Goal: Task Accomplishment & Management: Manage account settings

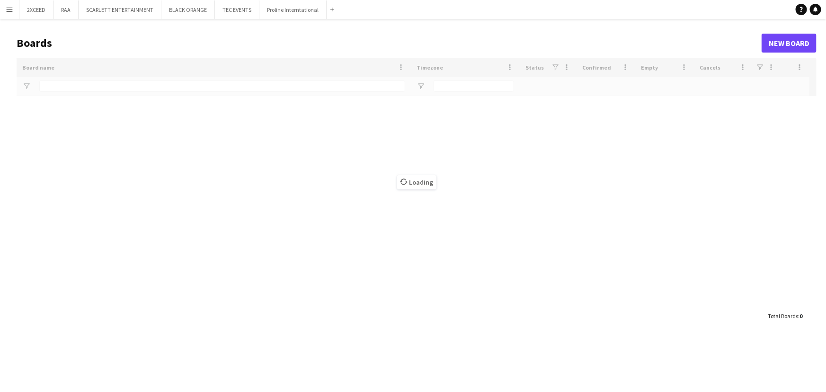
type input "*******"
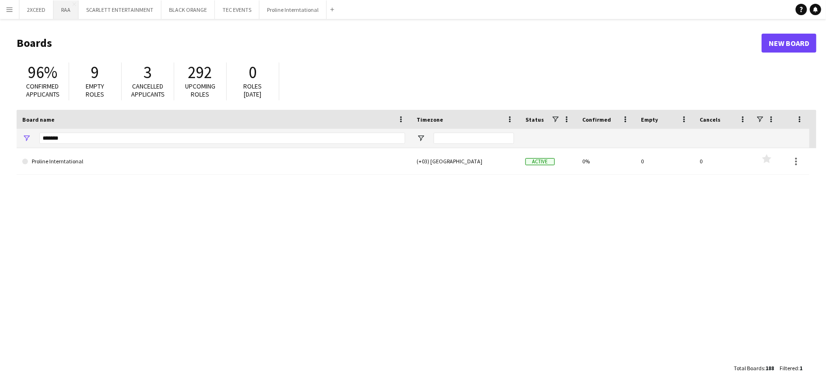
click at [63, 15] on button "RAA Close" at bounding box center [65, 9] width 25 height 18
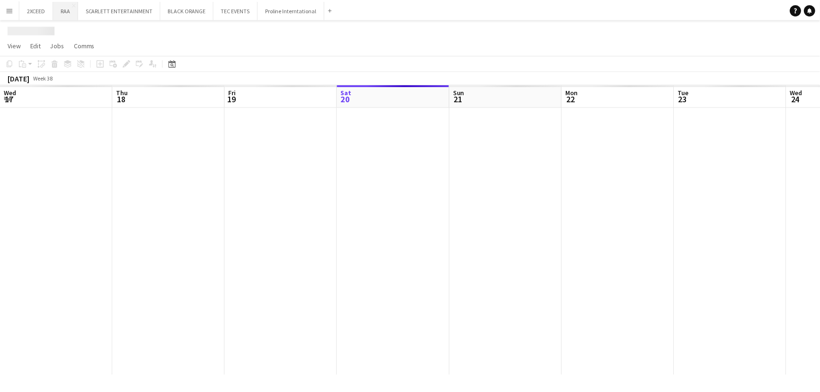
scroll to position [0, 226]
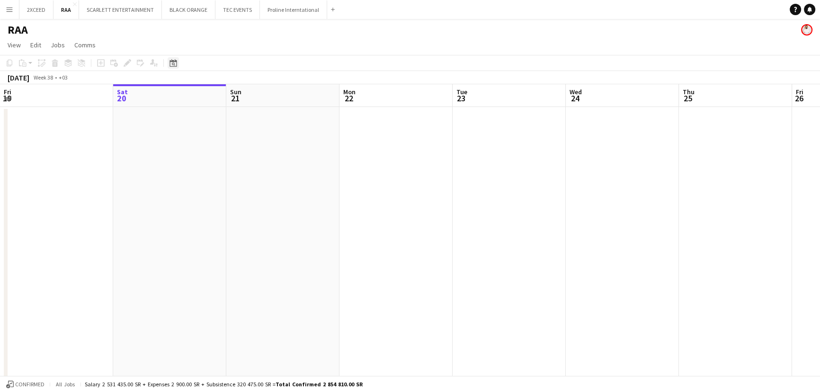
click at [173, 65] on icon "Date picker" at bounding box center [173, 63] width 8 height 8
click at [234, 181] on span "27" at bounding box center [236, 181] width 11 height 11
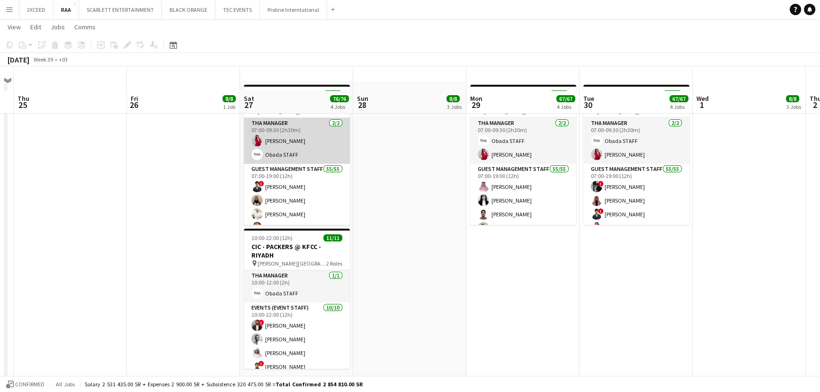
scroll to position [14, 0]
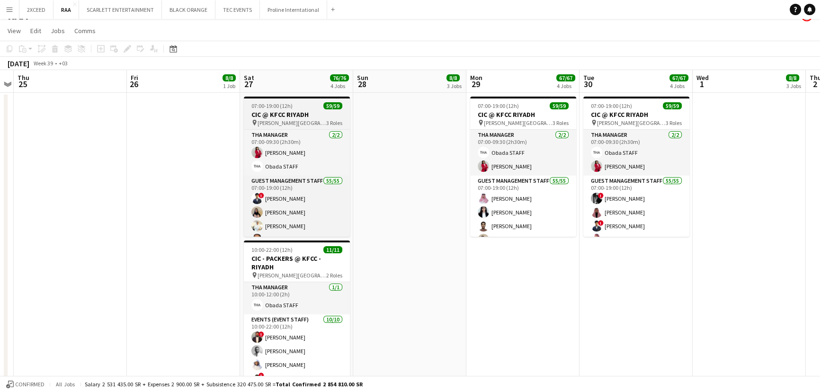
click at [306, 115] on h3 "CIC @ KFCC RIYADH" at bounding box center [297, 114] width 106 height 9
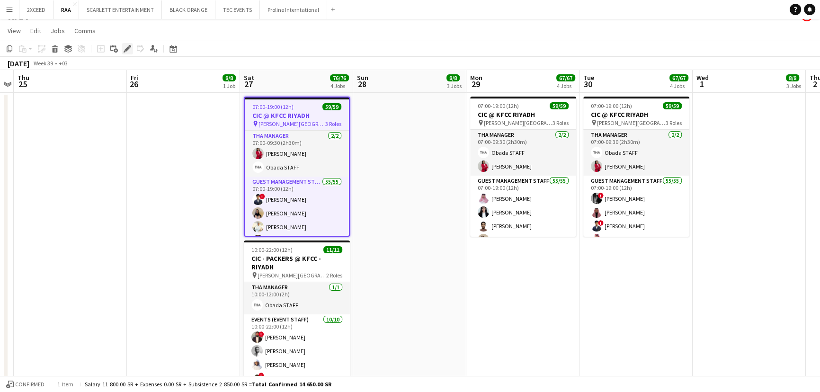
click at [125, 48] on icon at bounding box center [126, 48] width 5 height 5
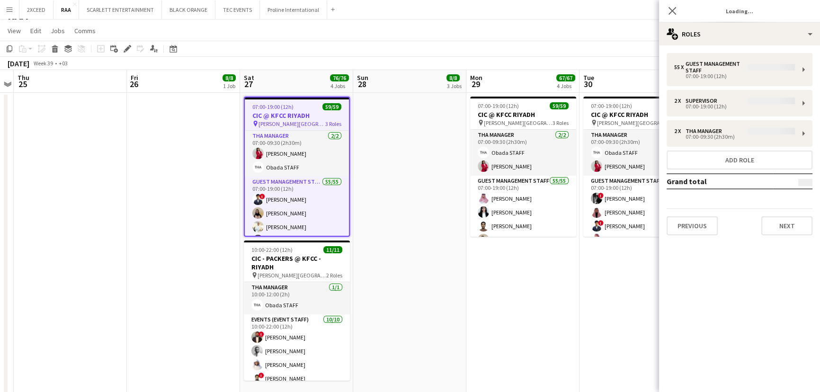
type input "**********"
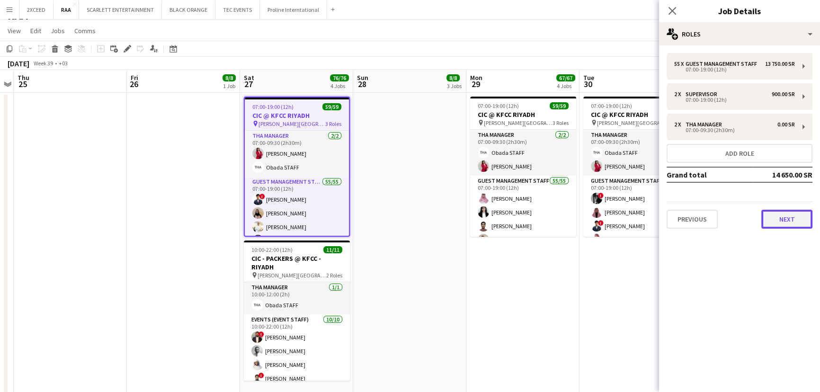
click at [800, 213] on button "Next" at bounding box center [786, 219] width 51 height 19
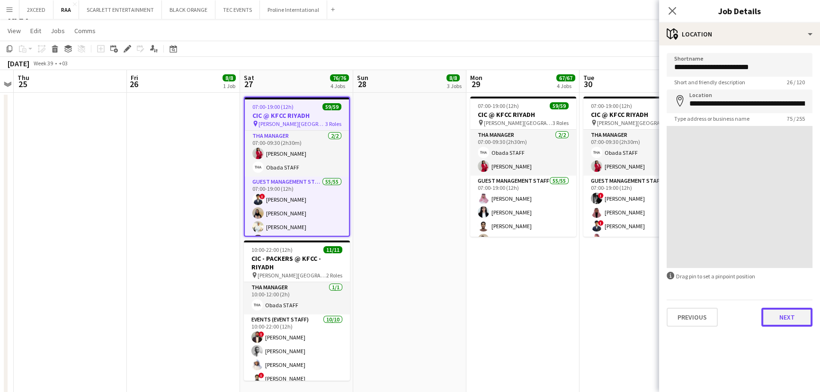
click at [795, 319] on button "Next" at bounding box center [786, 317] width 51 height 19
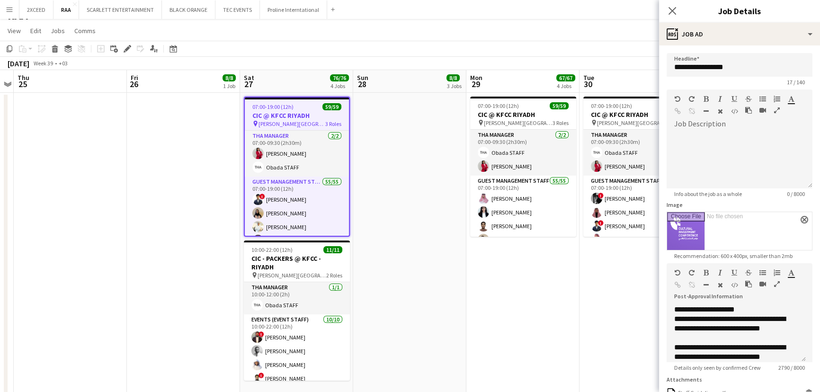
scroll to position [459, 0]
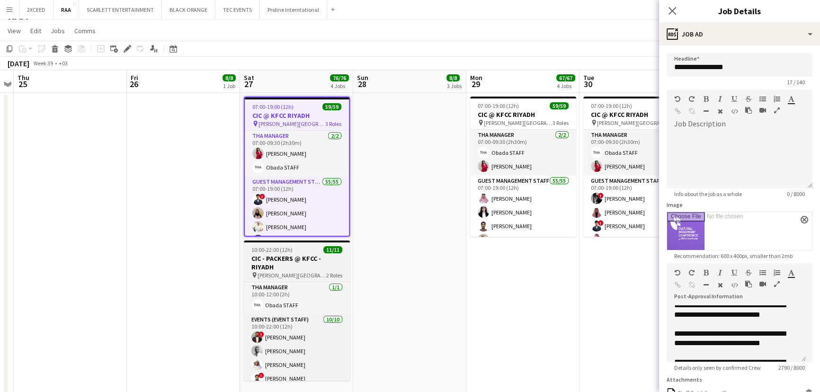
click at [321, 264] on h3 "CIC - PACKERS @ KFCC - RIYADH" at bounding box center [297, 262] width 106 height 17
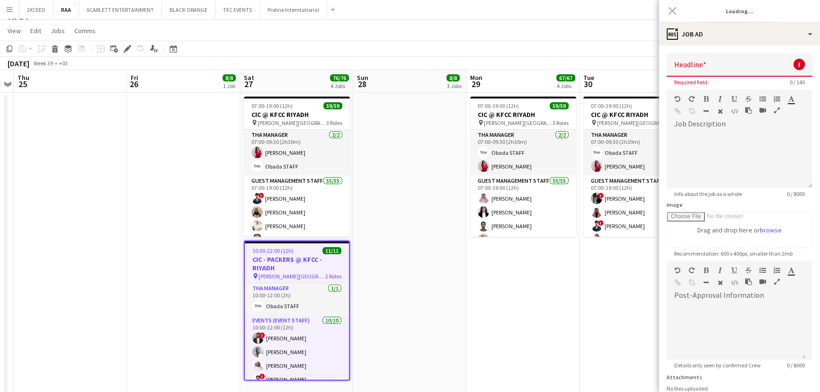
scroll to position [0, 0]
type input "**********"
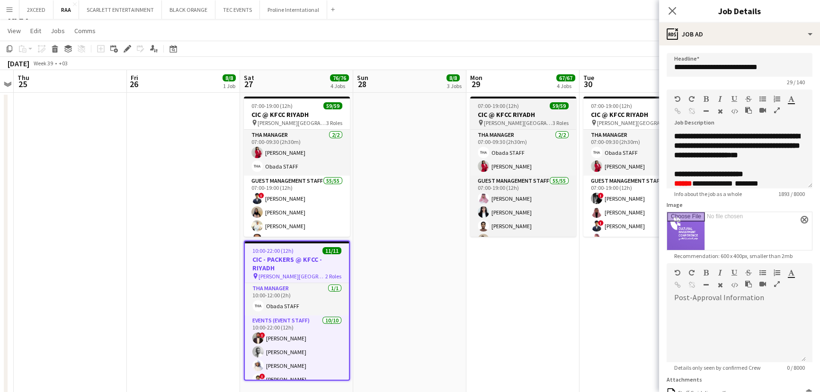
click at [518, 108] on div "07:00-19:00 (12h) 59/59" at bounding box center [523, 105] width 106 height 7
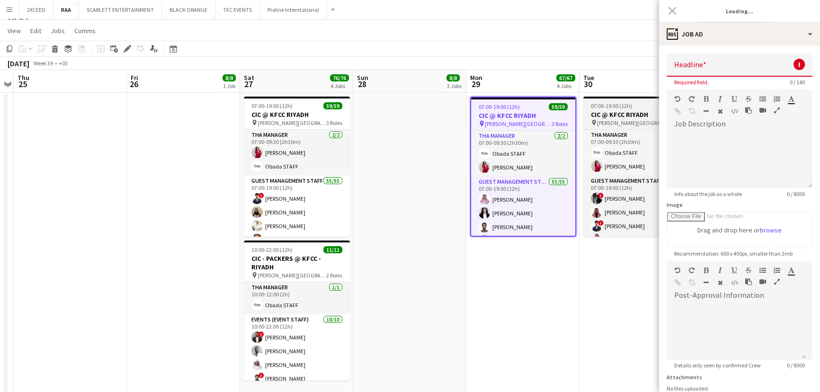
type input "**********"
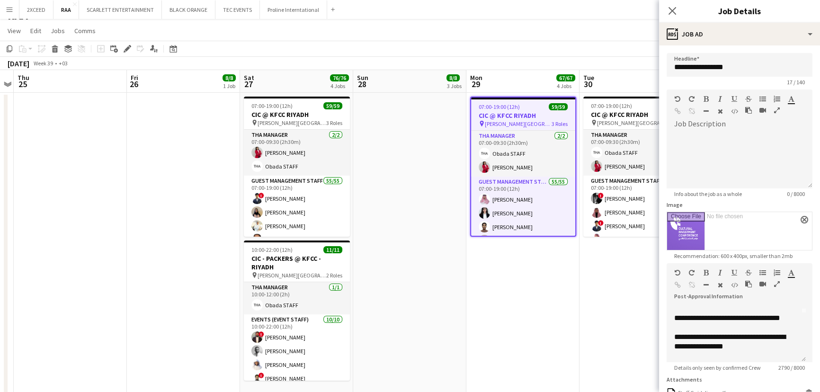
scroll to position [28, 0]
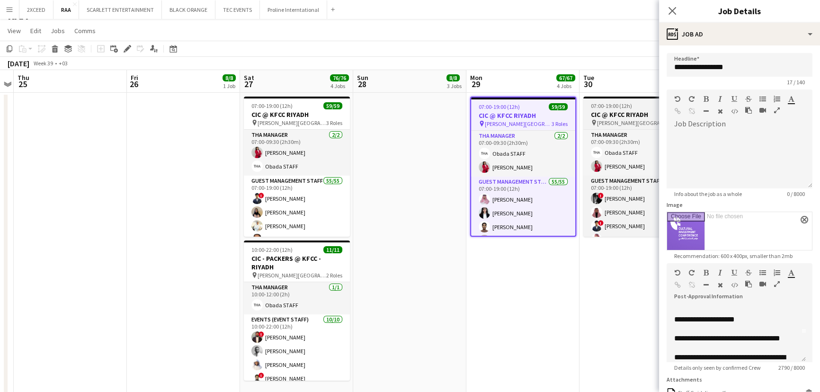
click at [617, 112] on h3 "CIC @ KFCC RIYADH" at bounding box center [636, 114] width 106 height 9
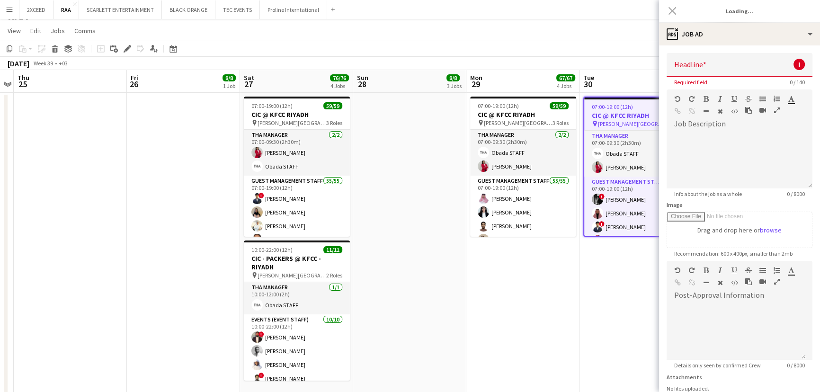
scroll to position [0, 0]
type input "**********"
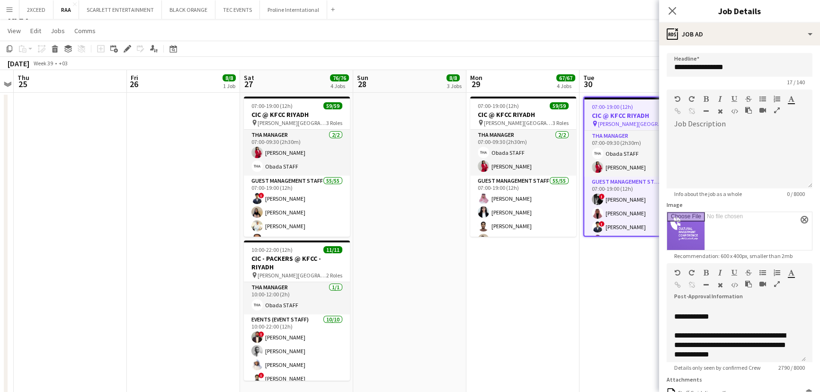
scroll to position [645, 0]
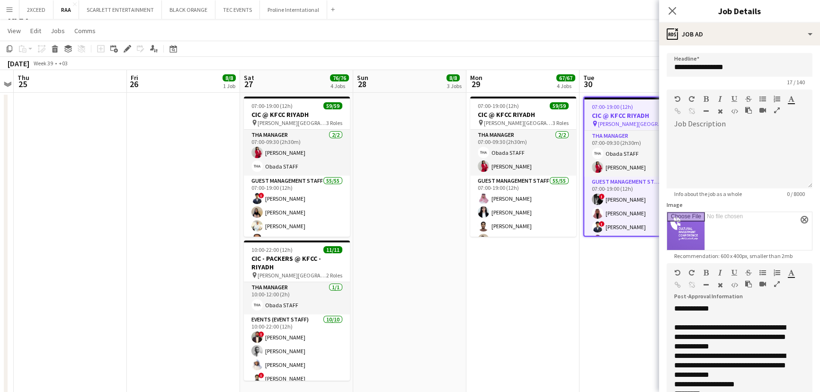
drag, startPoint x: 802, startPoint y: 360, endPoint x: 768, endPoint y: 377, distance: 37.9
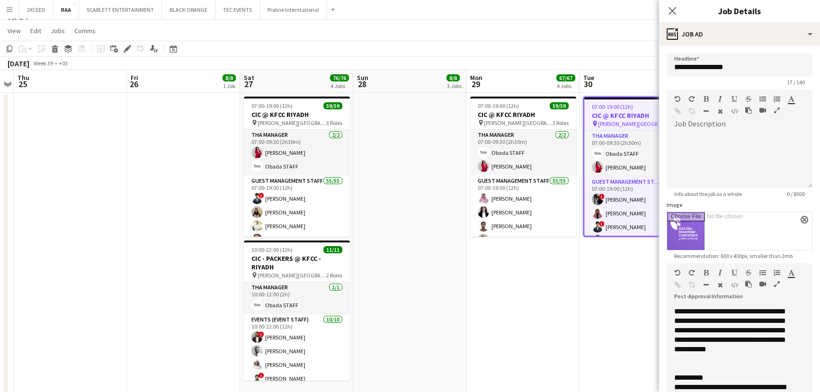
scroll to position [1219, 0]
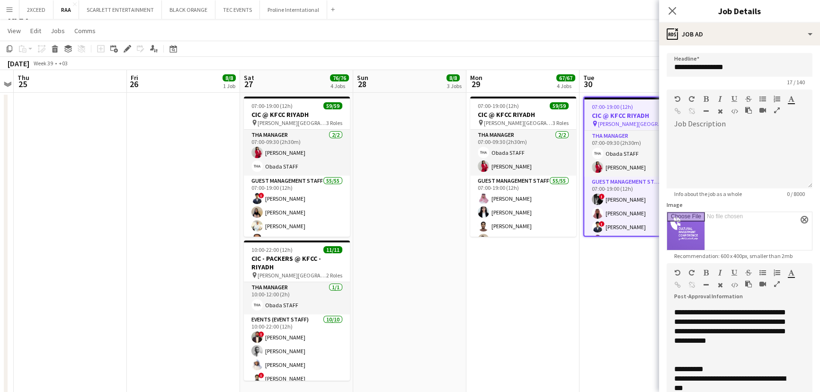
click at [398, 260] on app-date-cell at bounding box center [409, 246] width 113 height 307
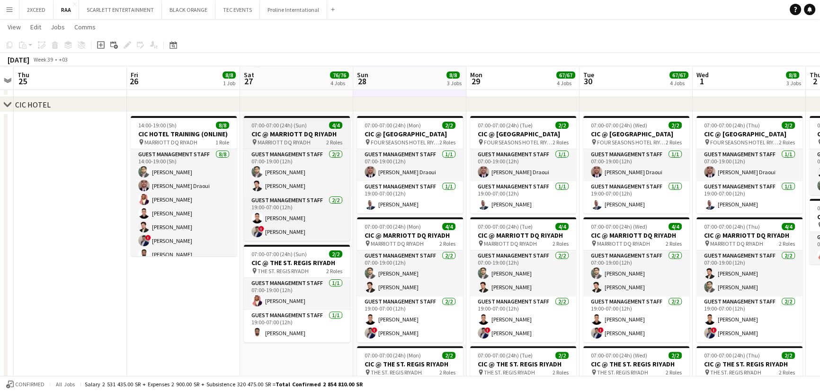
scroll to position [315, 0]
click at [309, 130] on h3 "CIC @ MARRIOTT DQ RIYADH" at bounding box center [297, 134] width 106 height 9
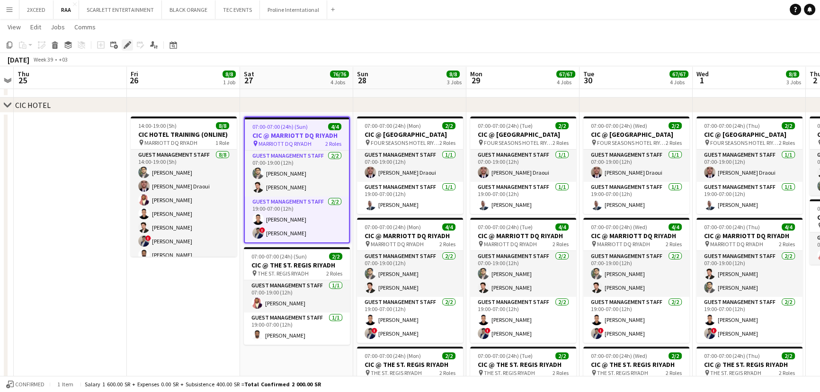
click at [125, 43] on icon "Edit" at bounding box center [128, 45] width 8 height 8
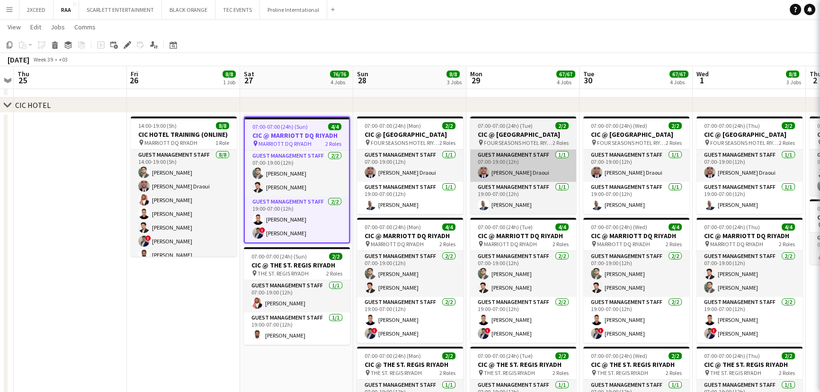
type input "**********"
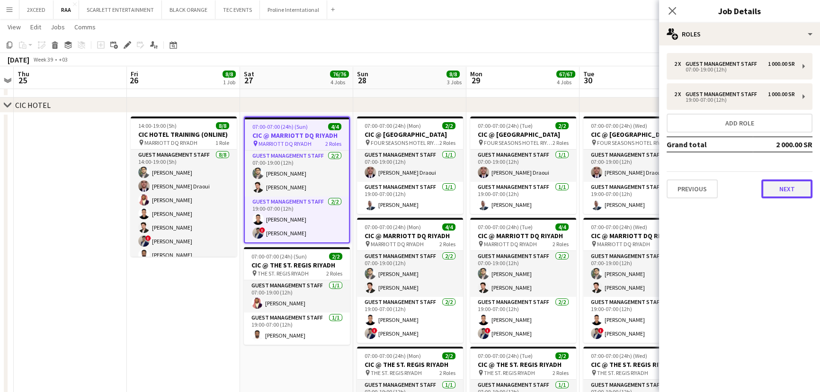
click at [788, 190] on button "Next" at bounding box center [786, 188] width 51 height 19
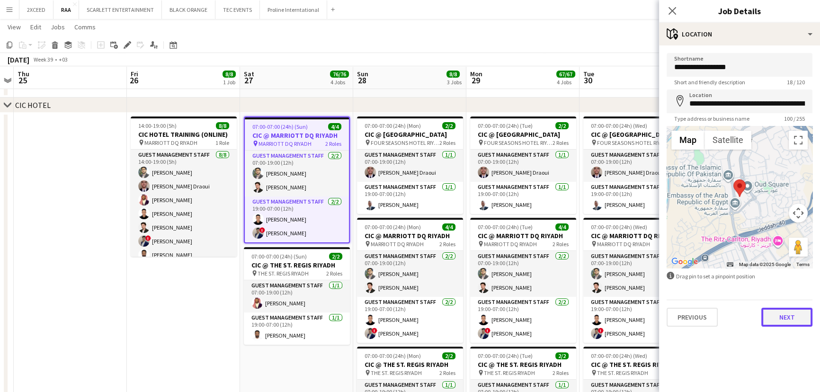
click at [789, 318] on button "Next" at bounding box center [786, 317] width 51 height 19
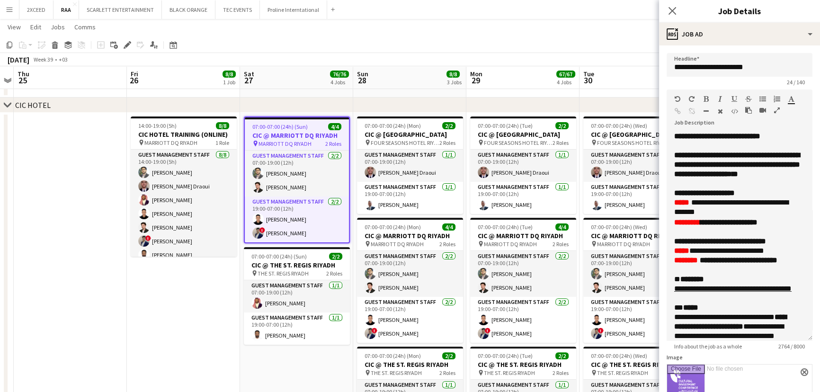
drag, startPoint x: 801, startPoint y: 186, endPoint x: 797, endPoint y: 340, distance: 153.9
click at [797, 340] on div "**********" at bounding box center [739, 236] width 146 height 209
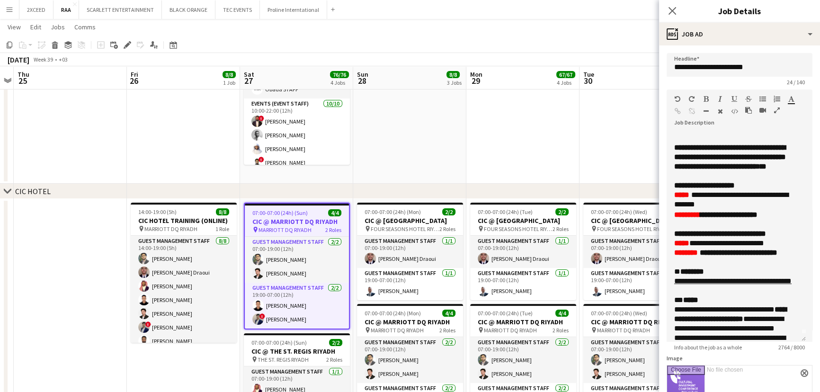
scroll to position [0, 0]
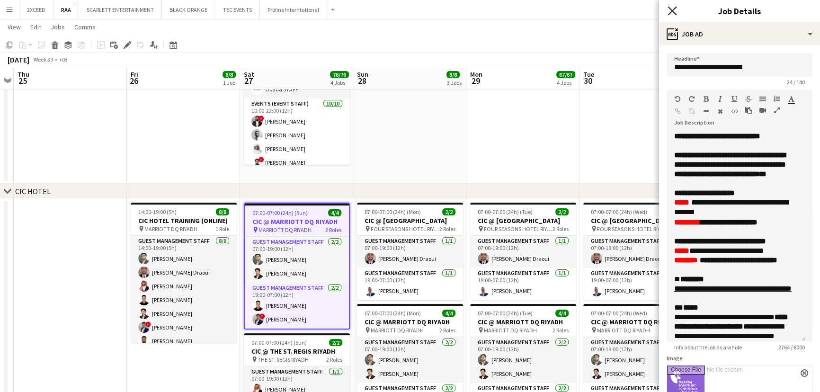
click at [674, 9] on icon at bounding box center [671, 10] width 9 height 9
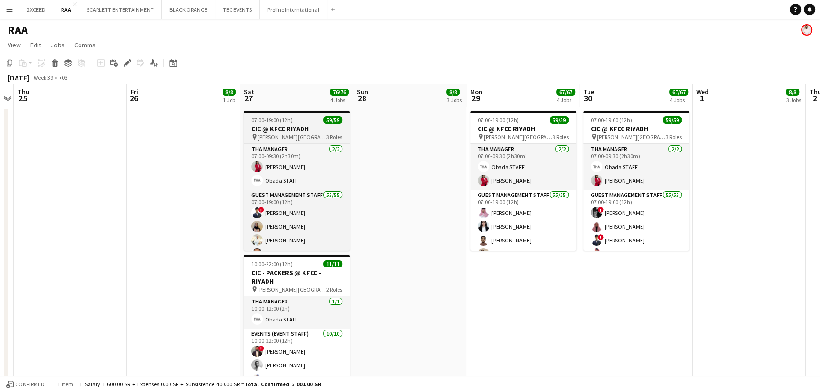
click at [303, 128] on h3 "CIC @ KFCC RIYADH" at bounding box center [297, 128] width 106 height 9
